Goal: Task Accomplishment & Management: Manage account settings

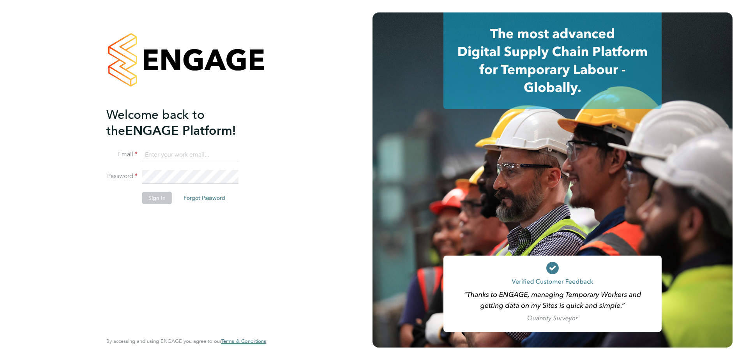
type input "alexander.moss@vistry.co.uk"
click at [156, 200] on button "Sign In" at bounding box center [157, 198] width 30 height 12
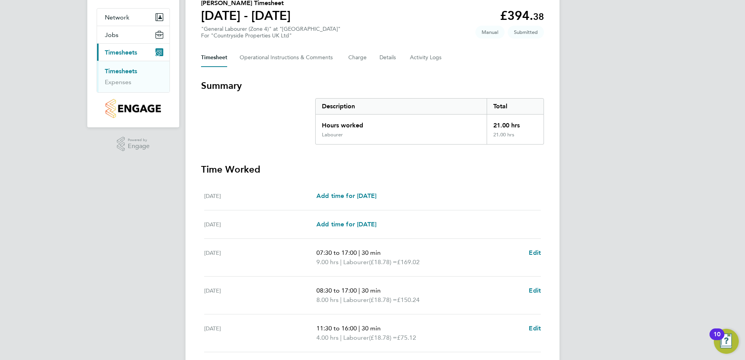
scroll to position [184, 0]
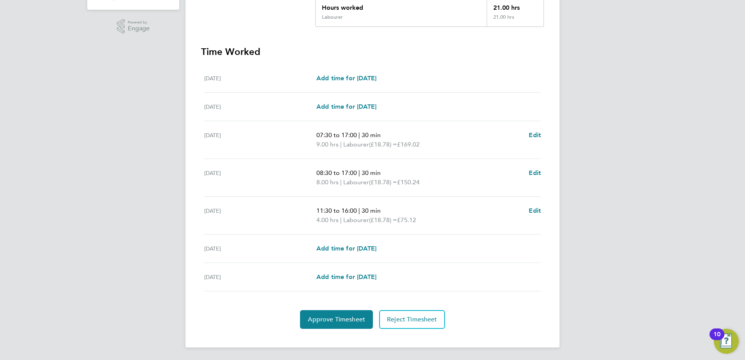
click at [329, 308] on section "Time Worked [DATE] Add time for [DATE] Add time for [DATE] [DATE] Add time for …" at bounding box center [372, 187] width 343 height 283
drag, startPoint x: 330, startPoint y: 314, endPoint x: 513, endPoint y: 324, distance: 183.0
click at [330, 314] on button "Approve Timesheet" at bounding box center [336, 319] width 73 height 19
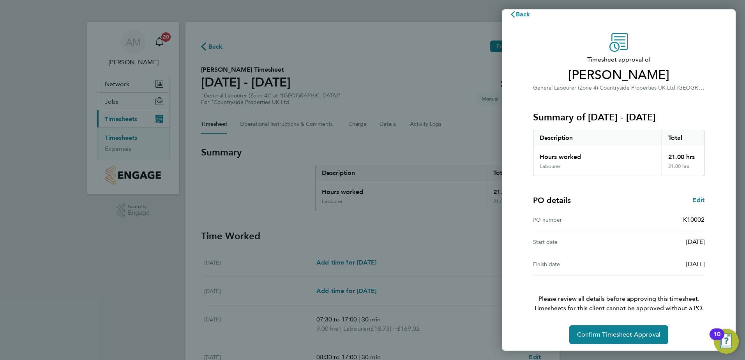
scroll to position [13, 0]
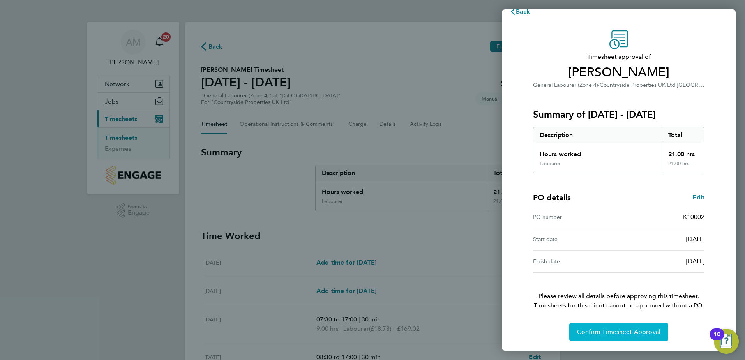
click at [610, 327] on button "Confirm Timesheet Approval" at bounding box center [618, 332] width 99 height 19
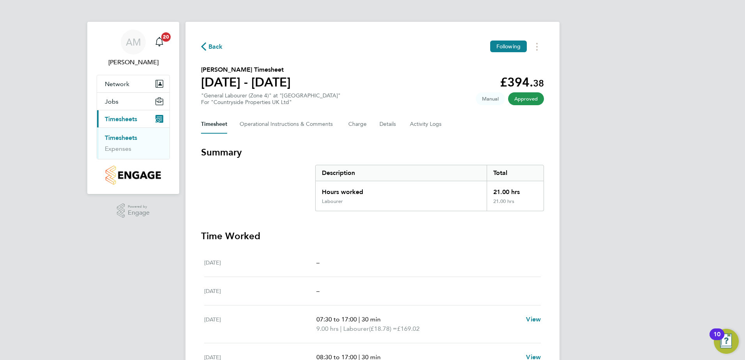
click at [215, 49] on span "Back" at bounding box center [215, 46] width 14 height 9
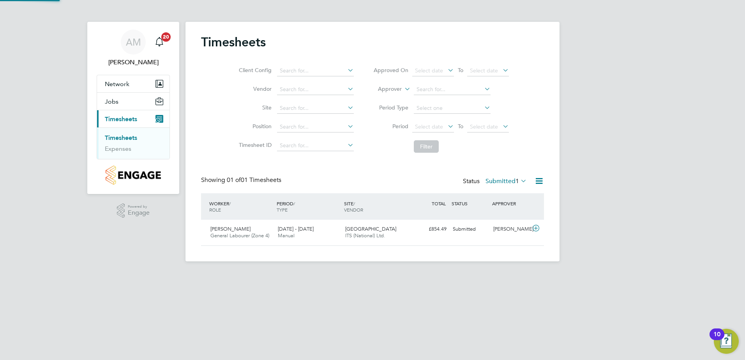
scroll to position [20, 68]
click at [537, 233] on div at bounding box center [537, 229] width 14 height 12
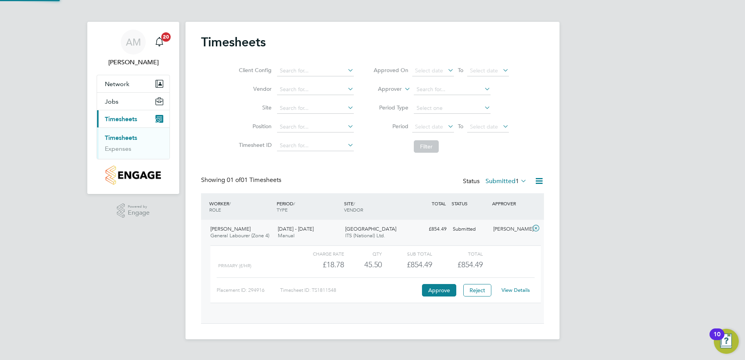
scroll to position [13, 76]
click at [437, 288] on button "Approve" at bounding box center [439, 290] width 34 height 12
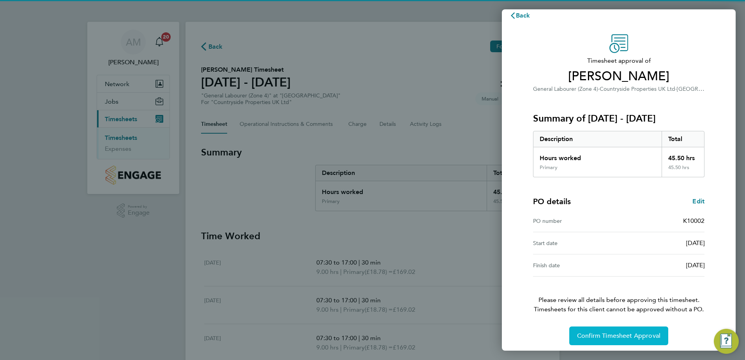
scroll to position [13, 0]
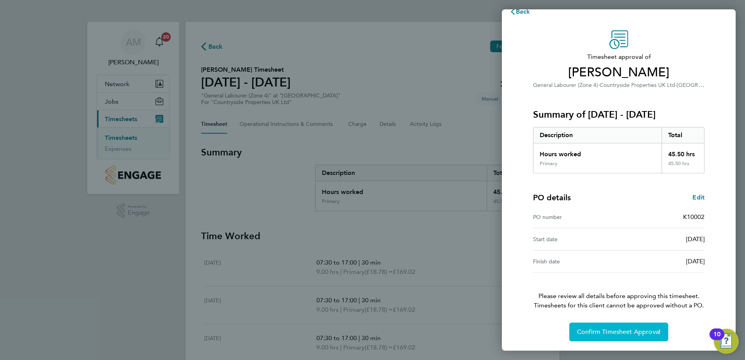
drag, startPoint x: 630, startPoint y: 328, endPoint x: 694, endPoint y: 317, distance: 65.2
click at [631, 328] on button "Confirm Timesheet Approval" at bounding box center [618, 332] width 99 height 19
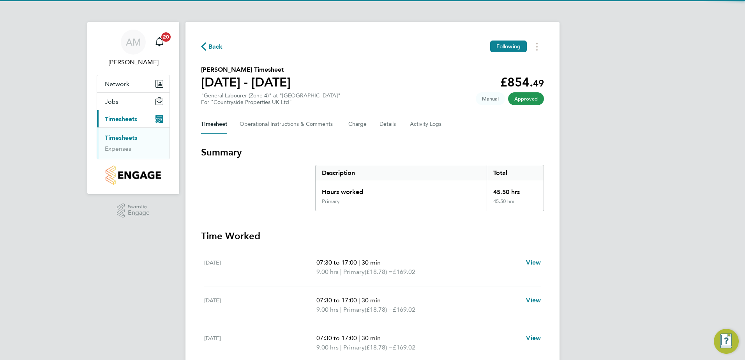
click at [635, 139] on div "AM Alex Moss Notifications 20 Applications: Network Team Members Sites Jobs Vac…" at bounding box center [372, 263] width 745 height 526
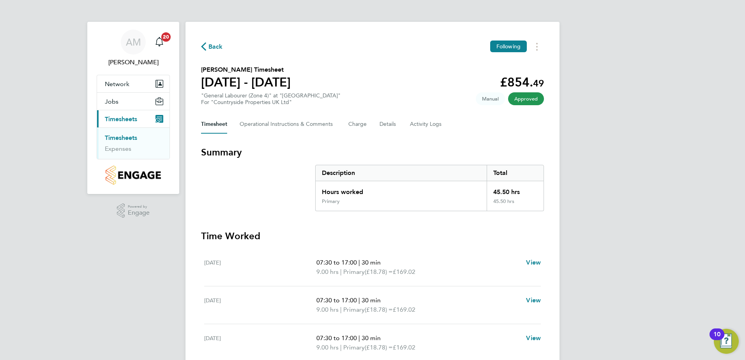
click at [206, 44] on icon "button" at bounding box center [203, 46] width 5 height 8
